Goal: Find specific page/section: Find specific page/section

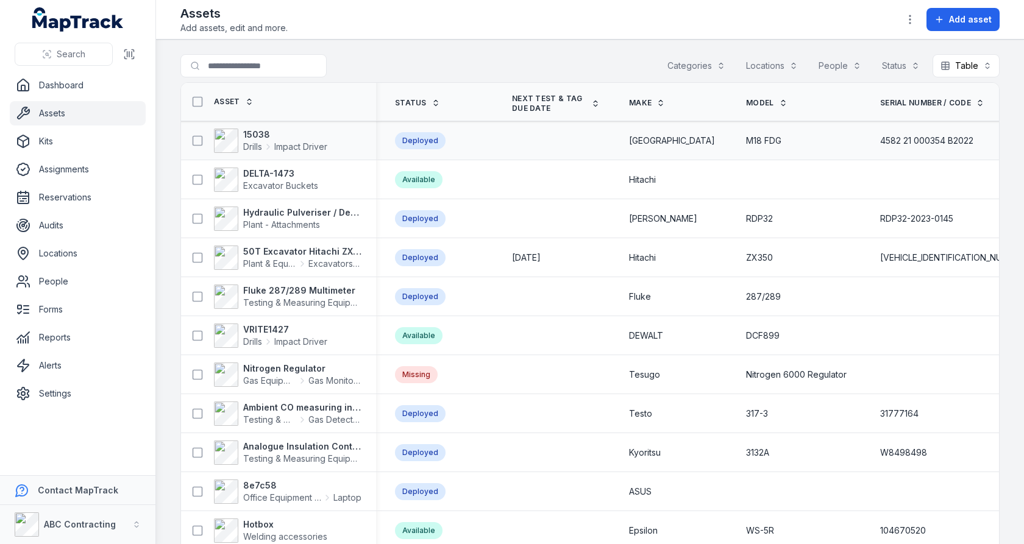
scroll to position [0, 338]
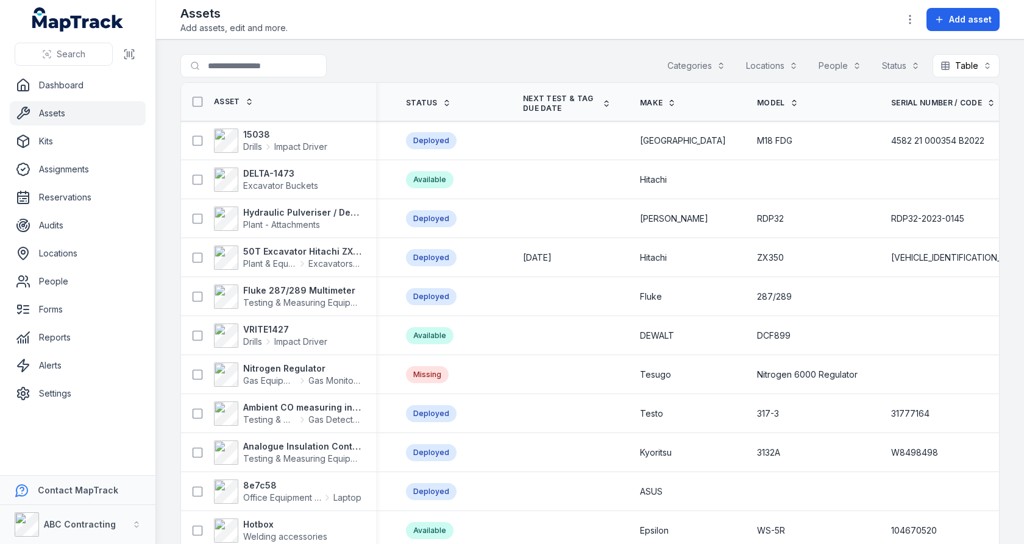
click at [523, 101] on span "Next test & tag due date" at bounding box center [560, 103] width 74 height 19
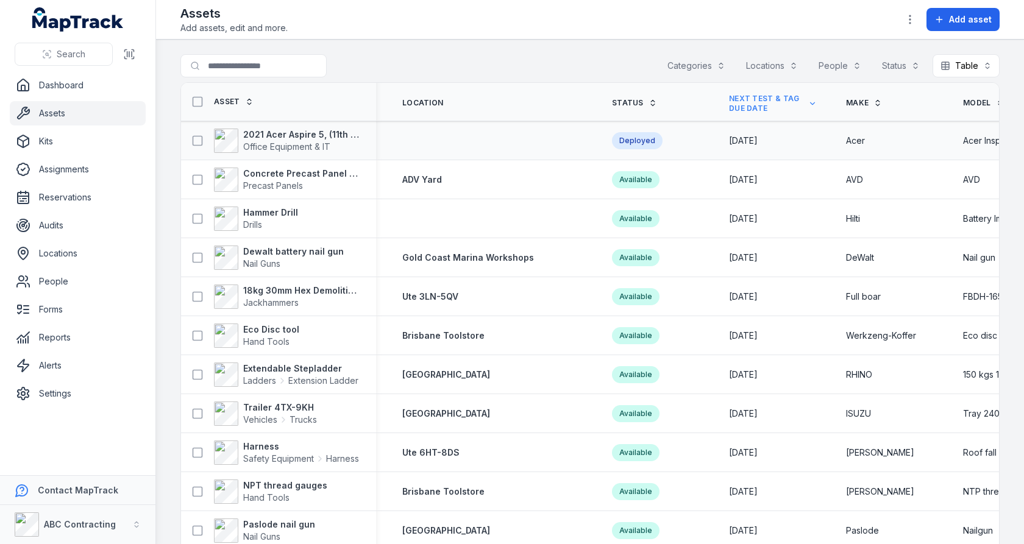
scroll to position [0, 35]
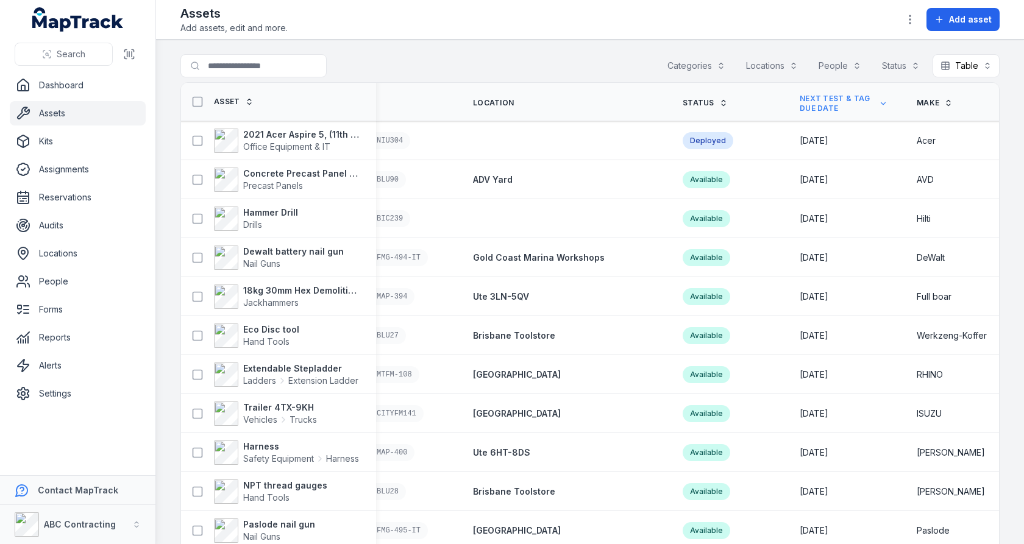
click at [809, 103] on span "Next test & tag due date" at bounding box center [836, 103] width 74 height 19
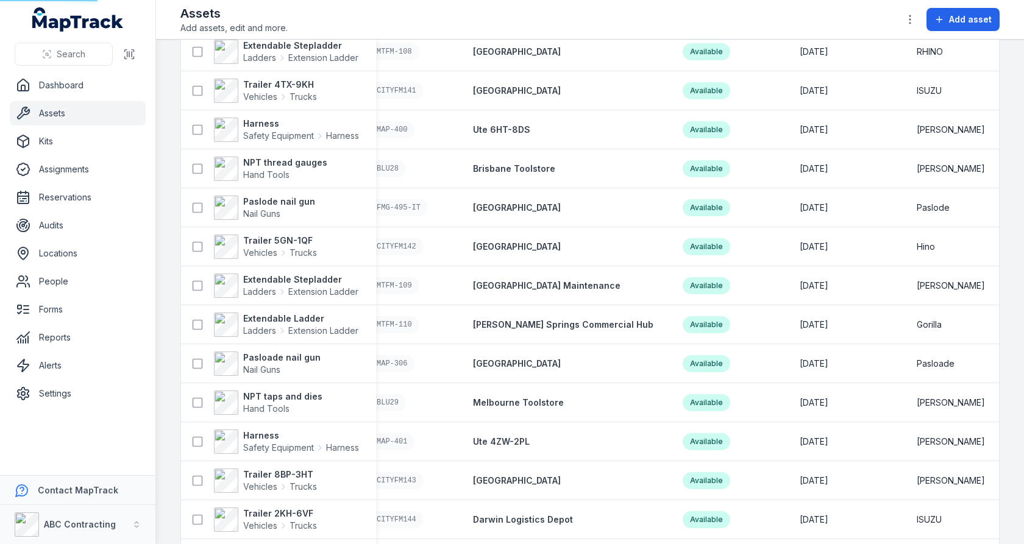
scroll to position [0, 0]
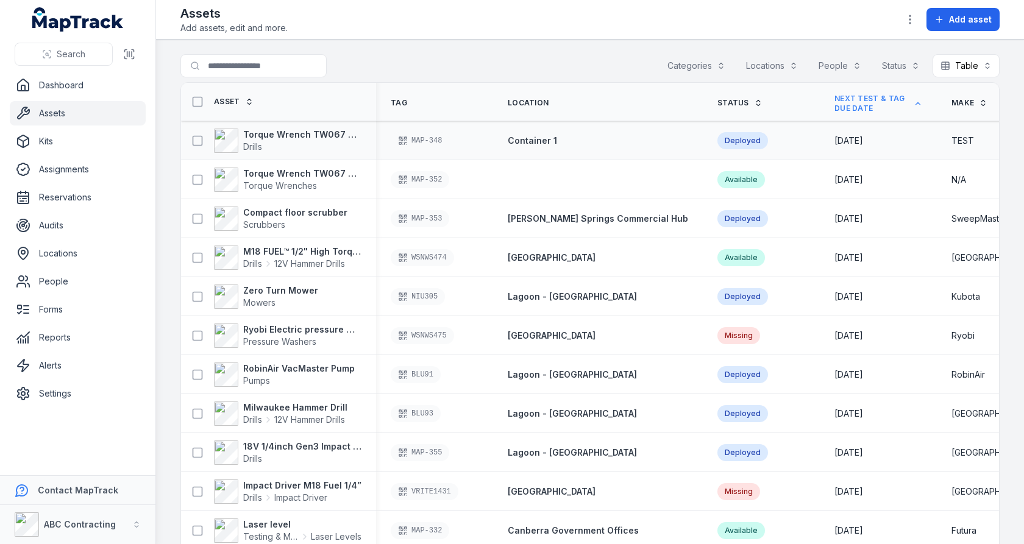
click at [834, 140] on span "22/10/2024" at bounding box center [848, 140] width 29 height 10
click at [834, 180] on span "22/11/2024" at bounding box center [848, 179] width 29 height 10
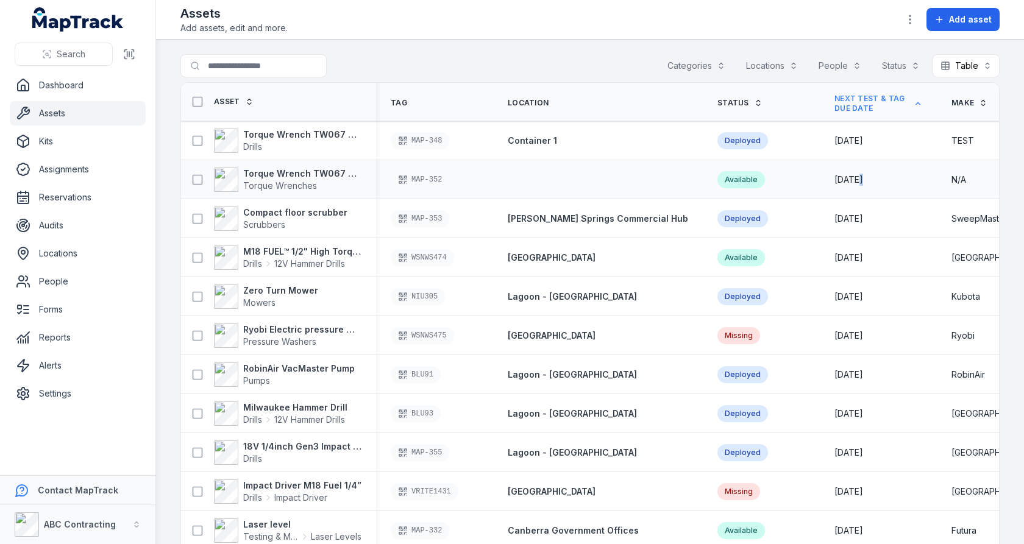
click at [834, 180] on span "22/11/2024" at bounding box center [848, 179] width 29 height 10
click at [913, 26] on button "button" at bounding box center [909, 19] width 23 height 23
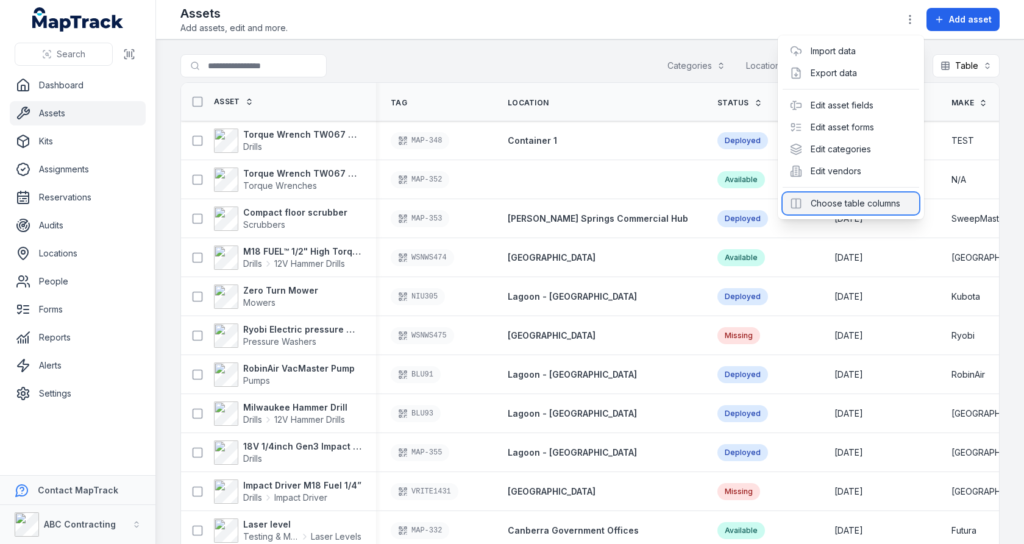
click at [852, 194] on div "Choose table columns" at bounding box center [850, 204] width 136 height 22
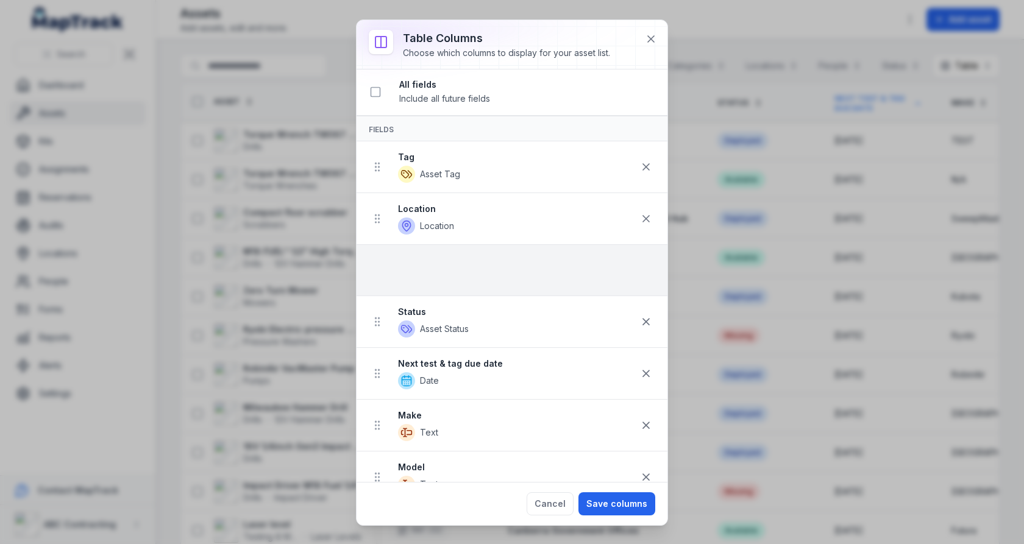
drag, startPoint x: 375, startPoint y: 185, endPoint x: 397, endPoint y: 259, distance: 77.7
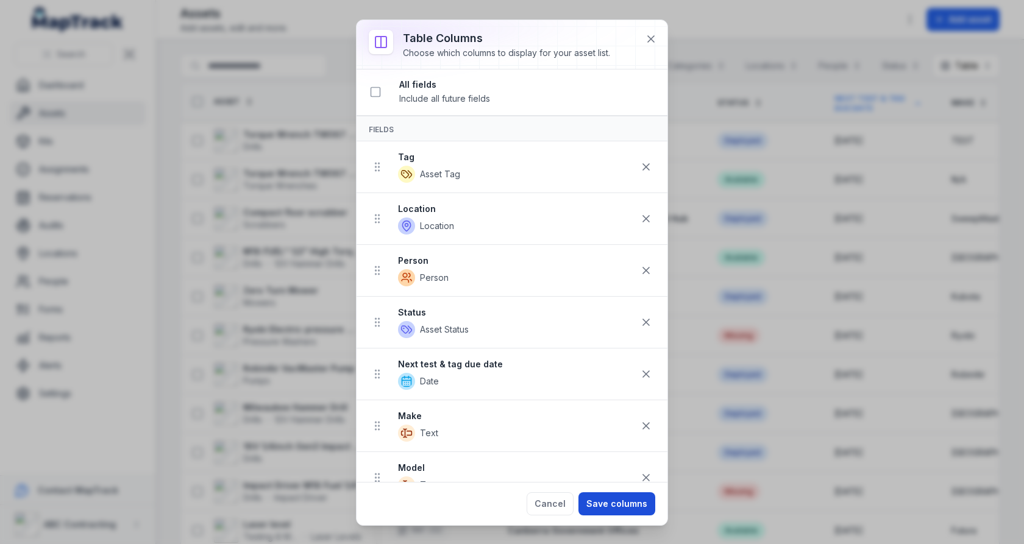
click at [603, 506] on button "Save columns" at bounding box center [616, 503] width 77 height 23
